Goal: Information Seeking & Learning: Learn about a topic

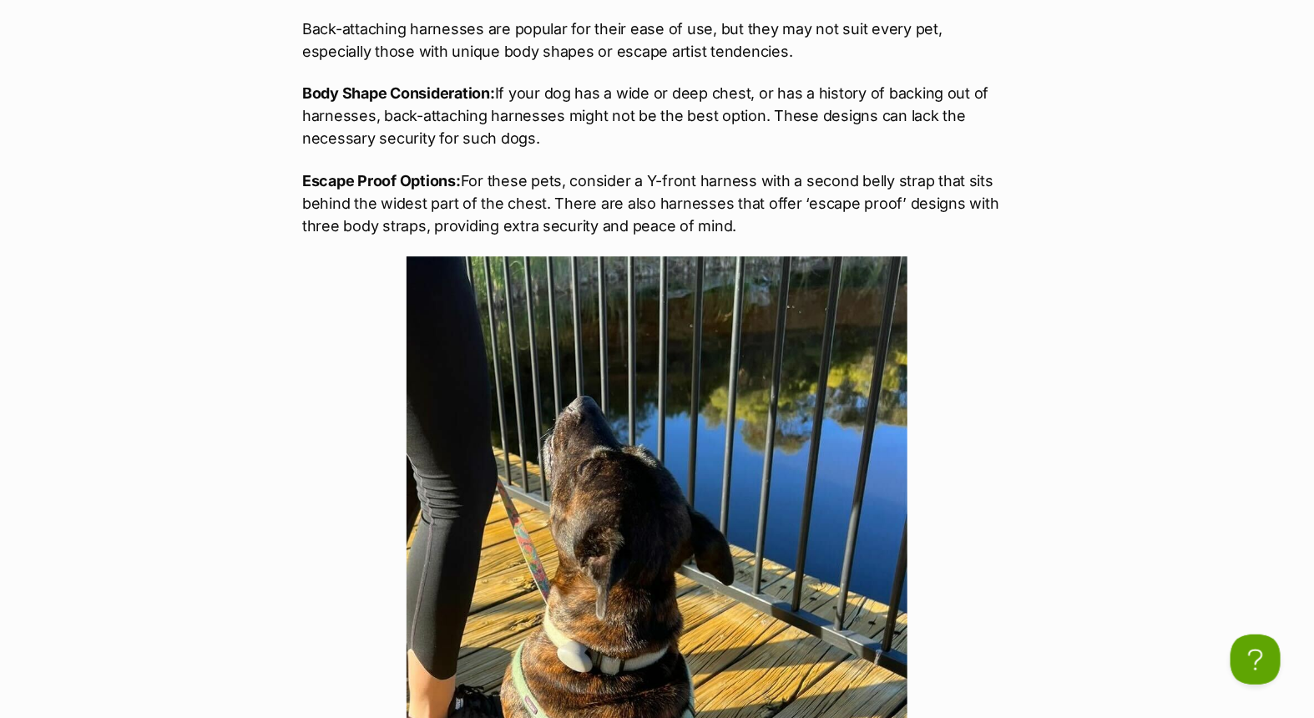
scroll to position [2040, 0]
